Goal: Obtain resource: Download file/media

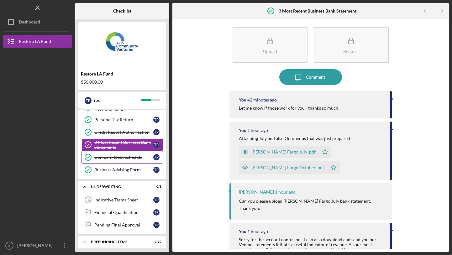
scroll to position [89, 0]
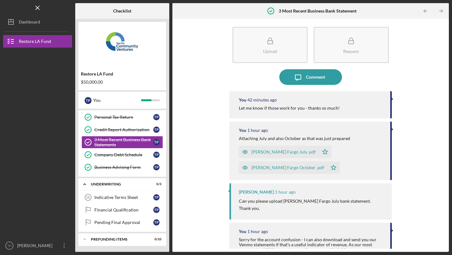
click at [270, 154] on div "[PERSON_NAME] Fargo July .pdf" at bounding box center [283, 151] width 64 height 5
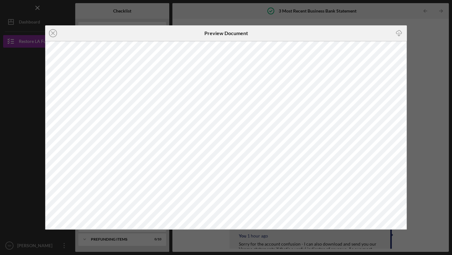
click at [434, 98] on div "Icon/Close Preview Document Icon/Download" at bounding box center [226, 127] width 452 height 255
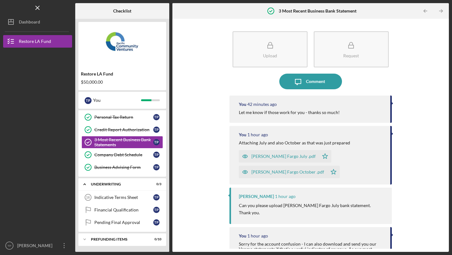
click at [272, 173] on div "[PERSON_NAME] Fargo October .pdf" at bounding box center [287, 172] width 73 height 5
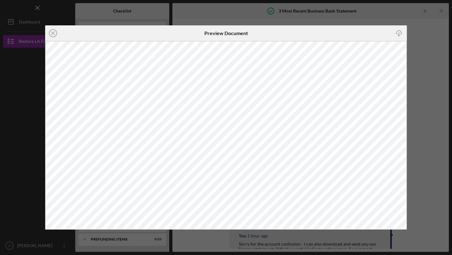
click at [434, 129] on div "Icon/Close Preview Document Icon/Download" at bounding box center [226, 127] width 452 height 255
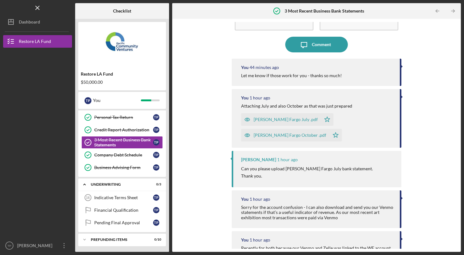
scroll to position [44, 0]
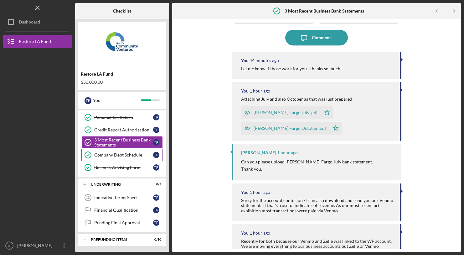
click at [118, 158] on link "Company Debt Schedule Company Debt Schedule T P" at bounding box center [121, 155] width 81 height 13
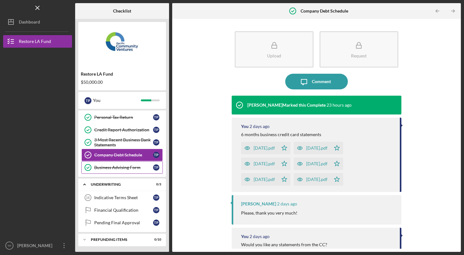
click at [117, 172] on link "Business Advising Form Business Advising Form T P" at bounding box center [121, 167] width 81 height 13
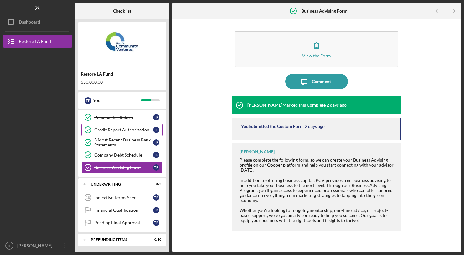
click at [126, 126] on link "Credit Report Authorization Credit Report Authorization T P" at bounding box center [121, 129] width 81 height 13
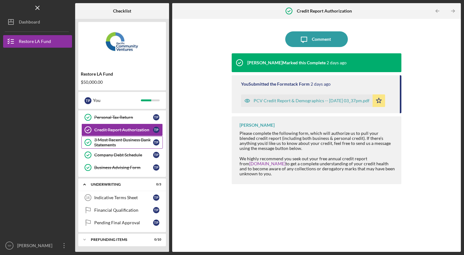
click at [112, 140] on div "3 Most Recent Business Bank Statements" at bounding box center [123, 142] width 59 height 10
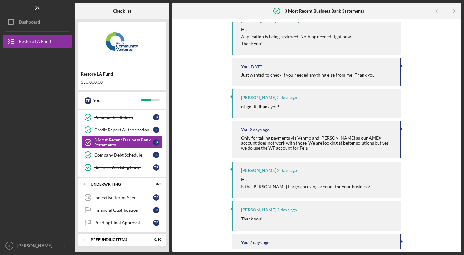
scroll to position [570, 0]
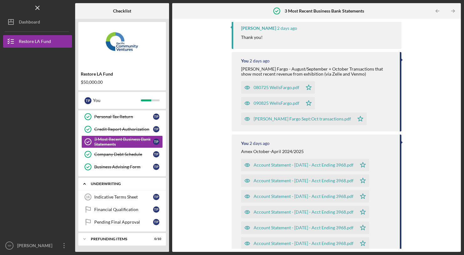
click at [128, 189] on div "Icon/Expander Underwriting 0 / 3" at bounding box center [122, 183] width 88 height 13
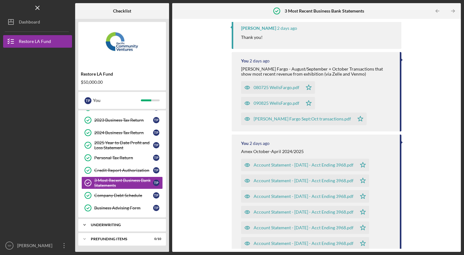
scroll to position [49, 0]
click at [126, 199] on link "Company Debt Schedule Company Debt Schedule T P" at bounding box center [121, 195] width 81 height 13
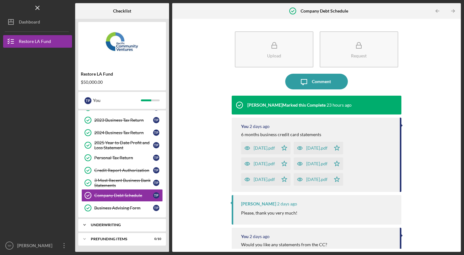
click at [120, 227] on div "Icon/Expander Underwriting 0 / 3" at bounding box center [122, 224] width 88 height 13
click at [116, 243] on link "Indicative Terms Sheet 16 Indicative Terms Sheet T P" at bounding box center [121, 238] width 81 height 13
